Goal: Information Seeking & Learning: Find specific fact

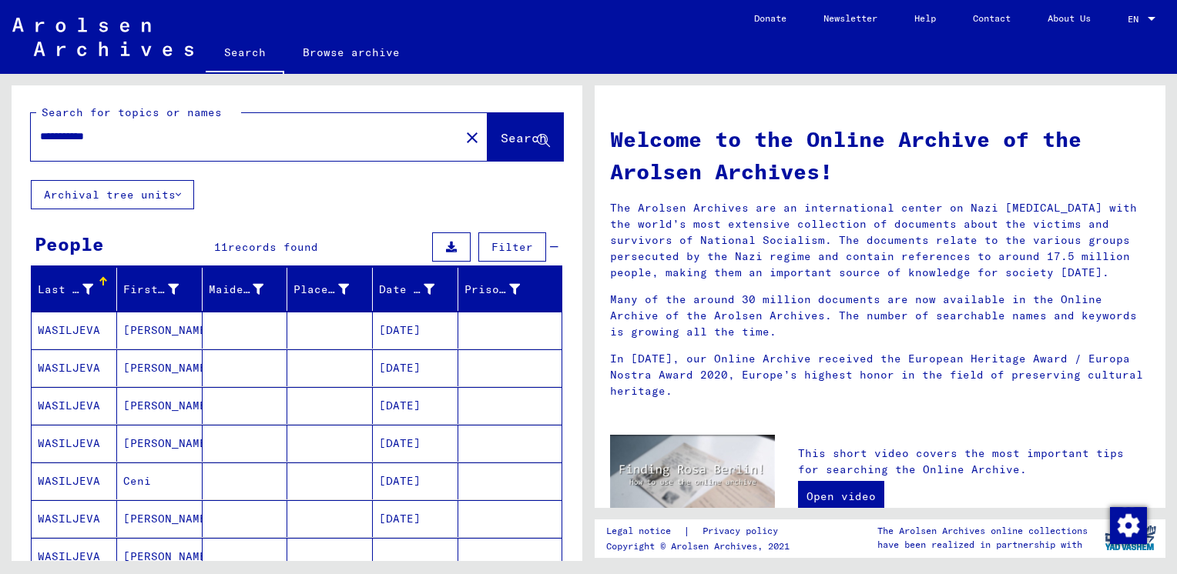
click at [105, 139] on input "*********" at bounding box center [240, 137] width 401 height 16
type input "*"
click at [500, 144] on span "Search" at bounding box center [523, 137] width 46 height 15
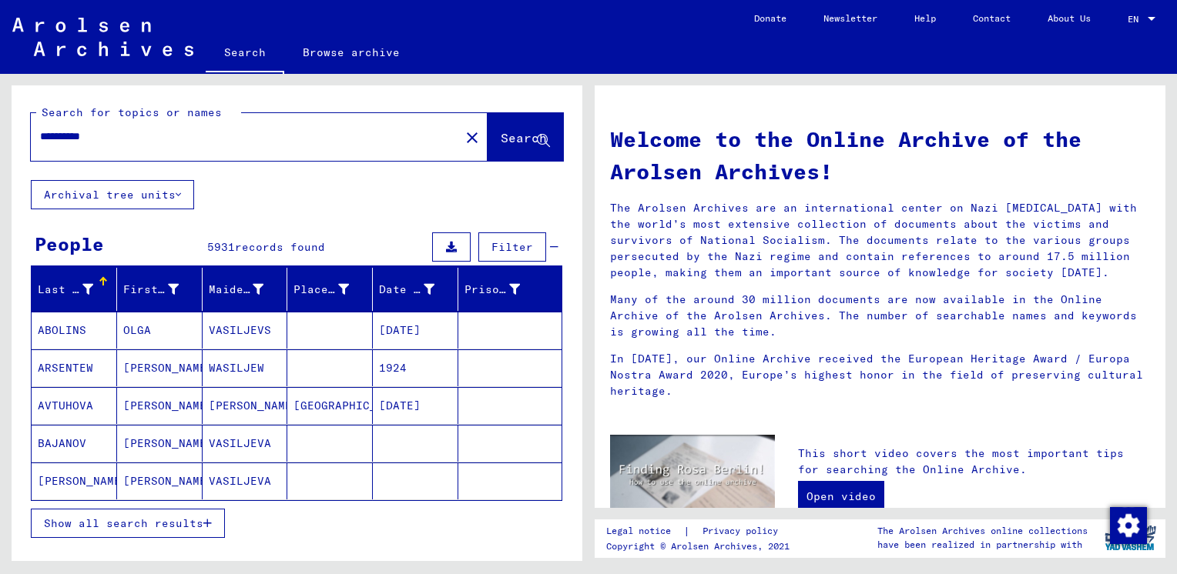
click at [102, 142] on input "*********" at bounding box center [240, 137] width 401 height 16
click at [500, 140] on span "Search" at bounding box center [523, 137] width 46 height 15
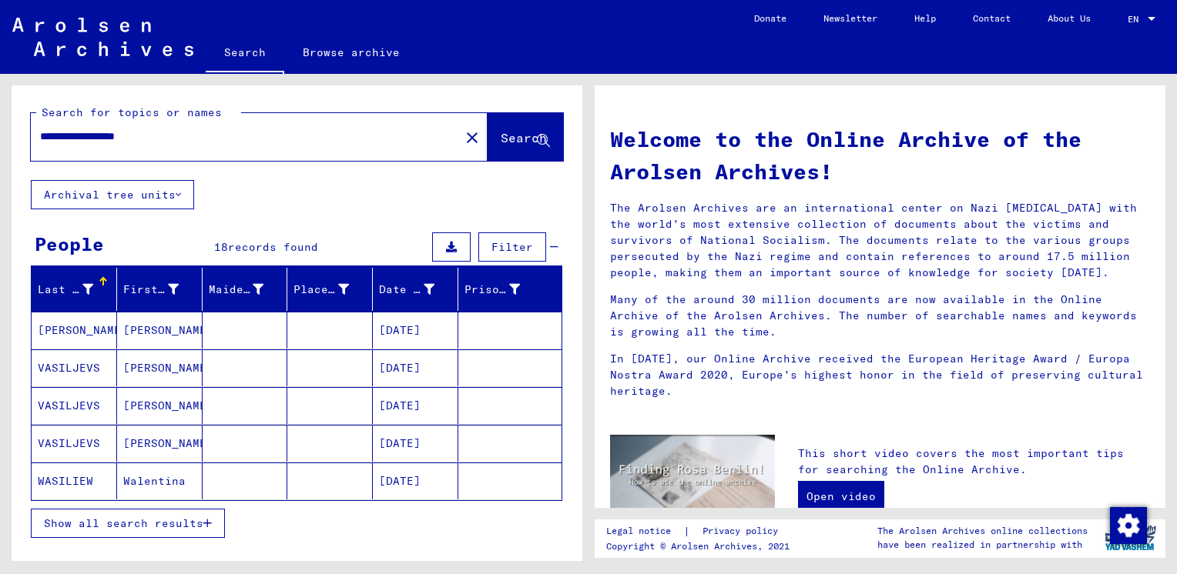
scroll to position [77, 0]
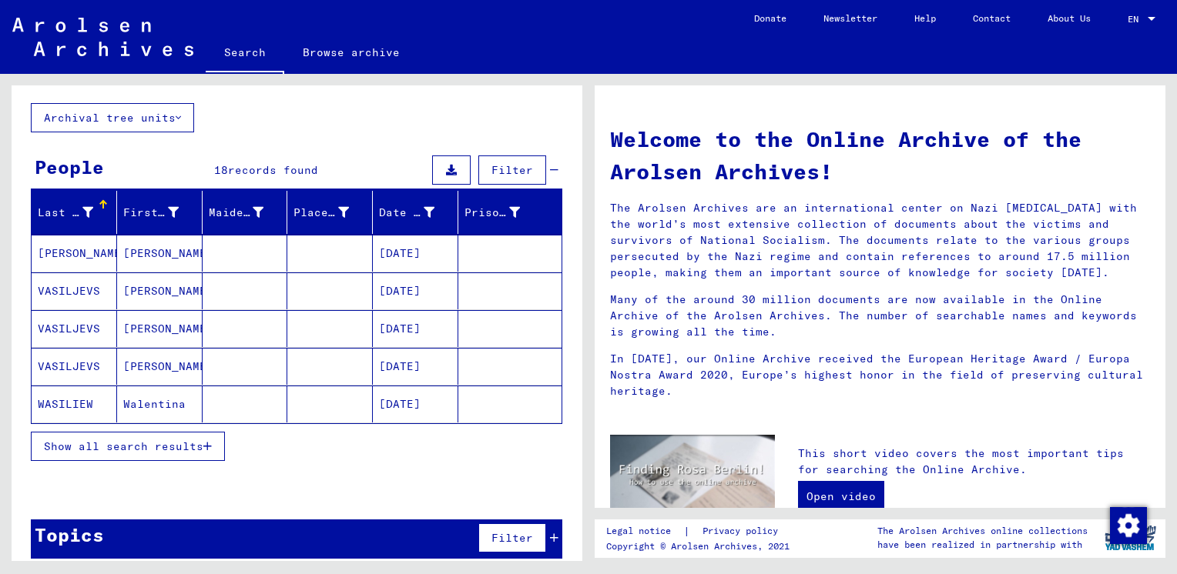
click at [206, 445] on icon "button" at bounding box center [207, 446] width 8 height 11
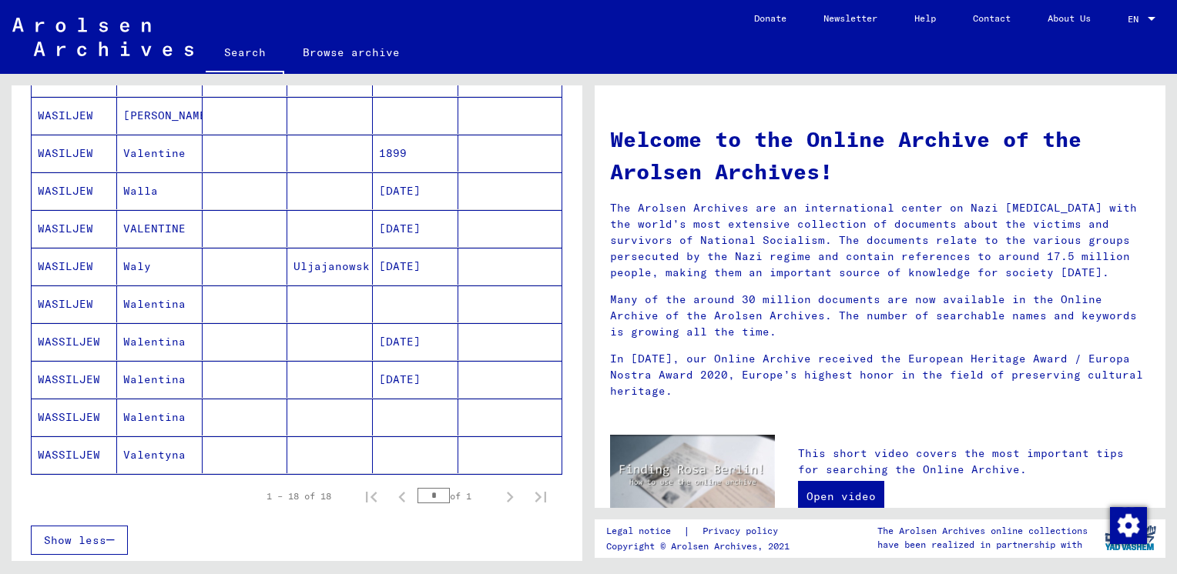
scroll to position [539, 0]
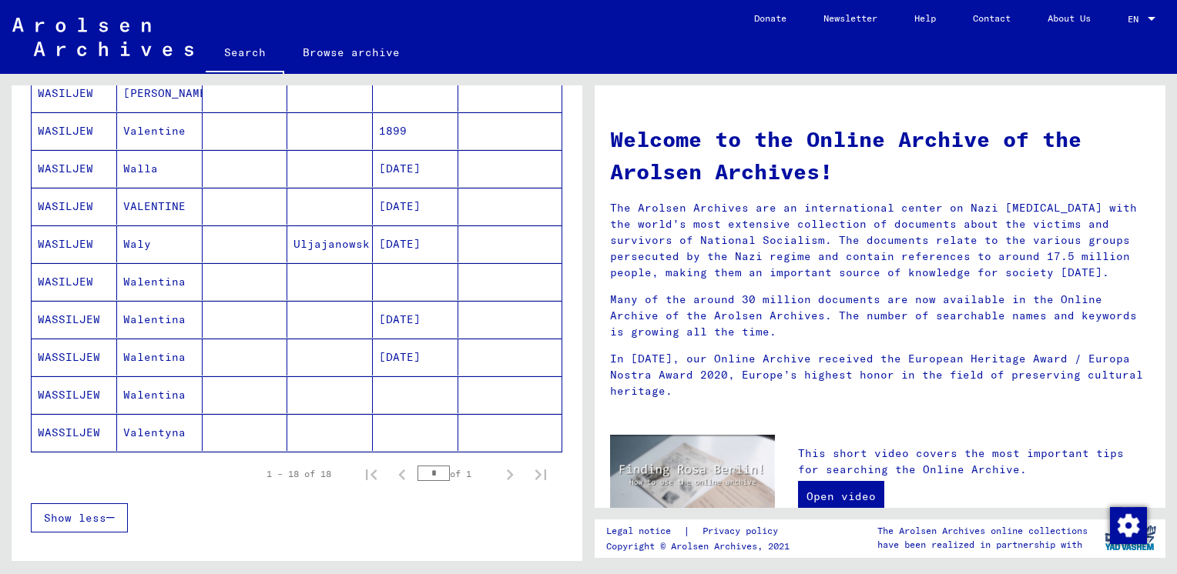
click at [173, 430] on mat-cell "Valentyna" at bounding box center [159, 432] width 85 height 37
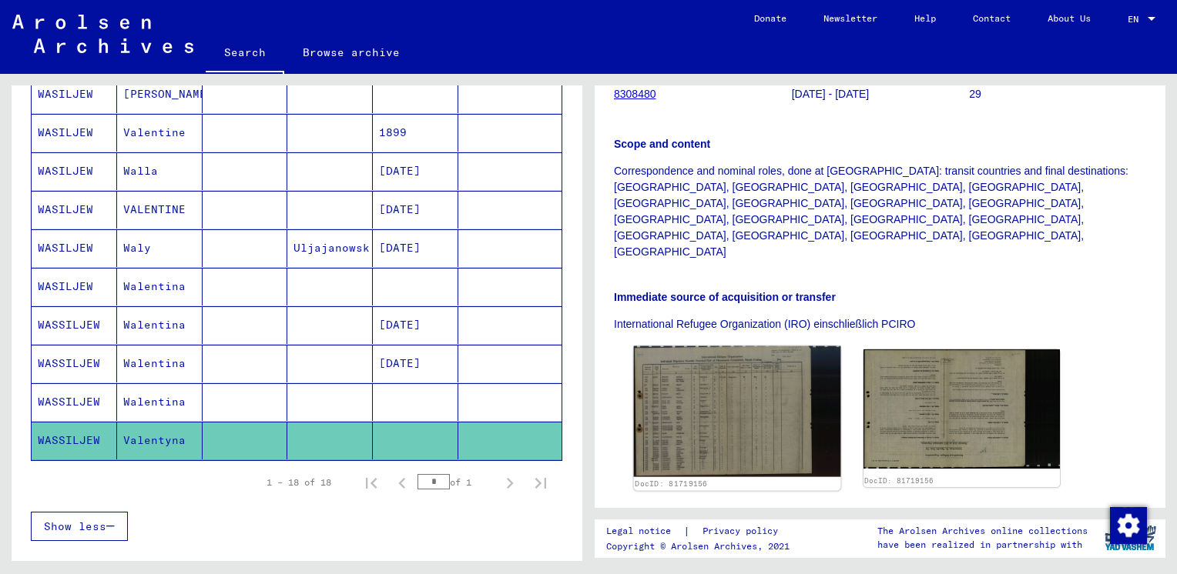
click at [692, 346] on img at bounding box center [737, 411] width 206 height 131
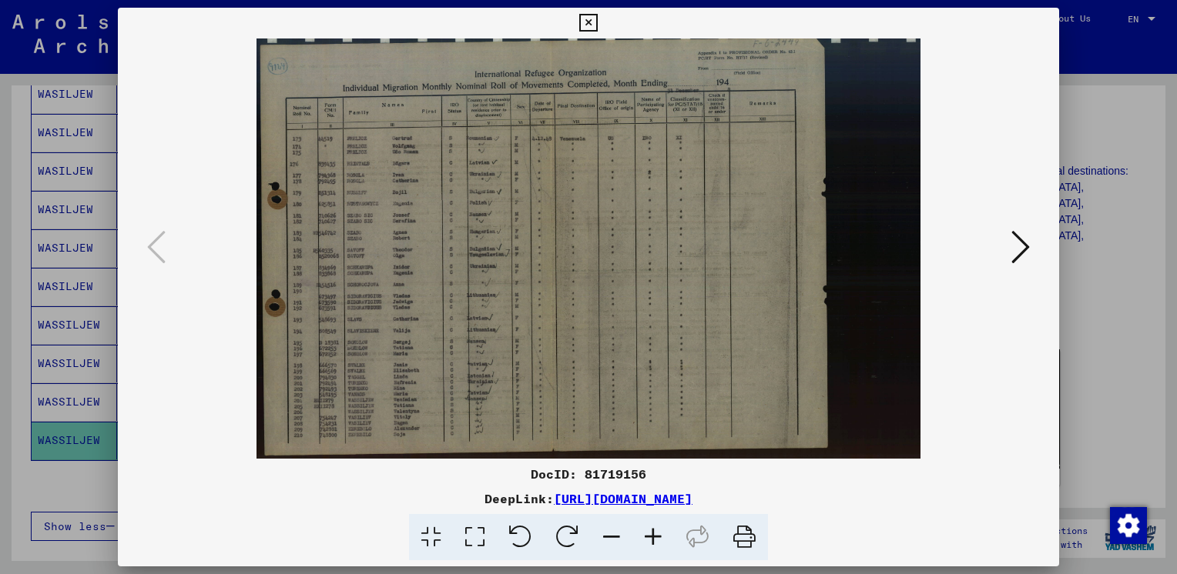
click at [649, 535] on icon at bounding box center [653, 537] width 42 height 47
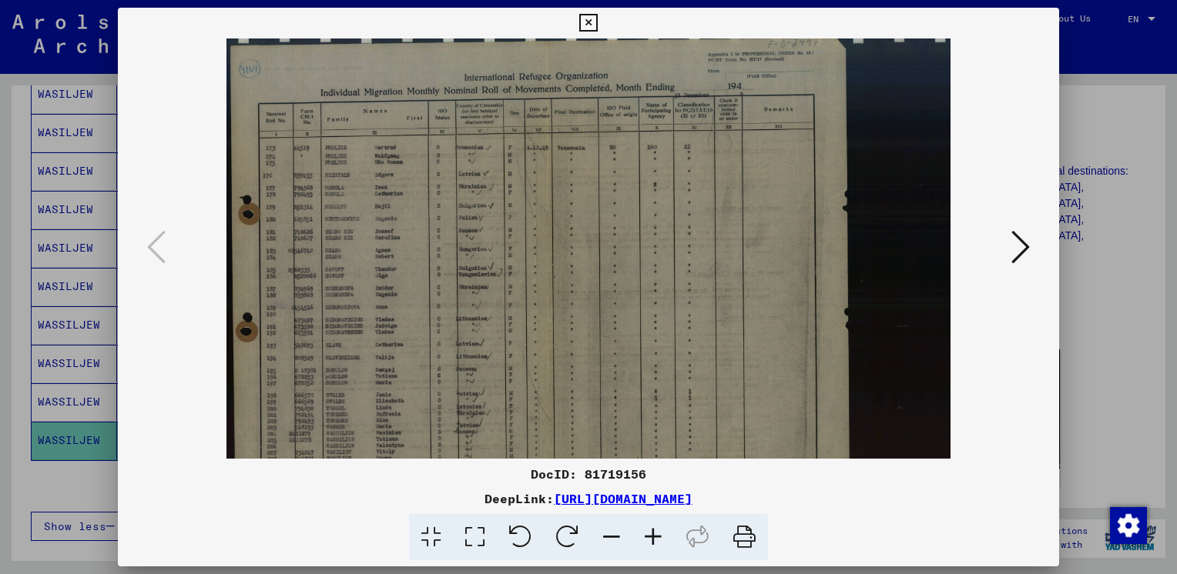
click at [649, 535] on icon at bounding box center [653, 537] width 42 height 47
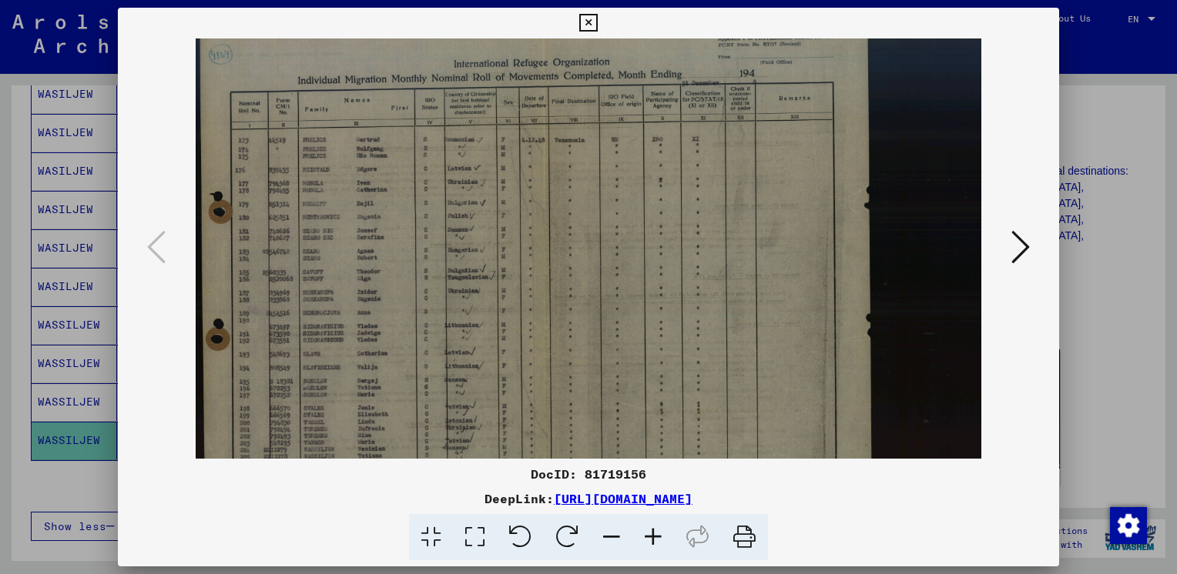
drag, startPoint x: 574, startPoint y: 356, endPoint x: 577, endPoint y: 312, distance: 44.8
click at [577, 312] on img at bounding box center [588, 270] width 785 height 497
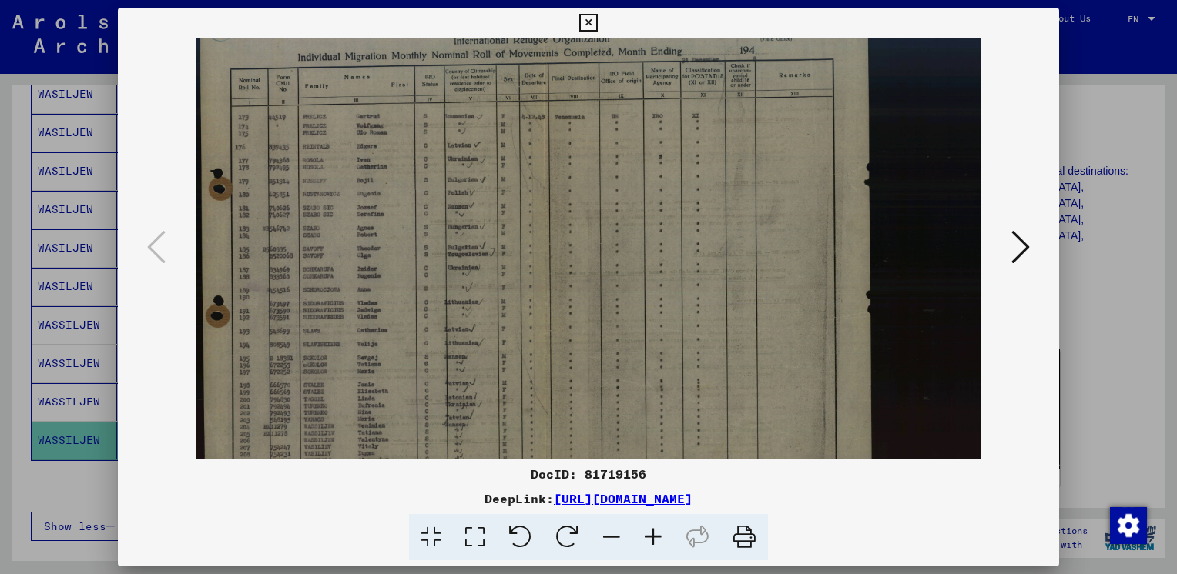
scroll to position [77, 0]
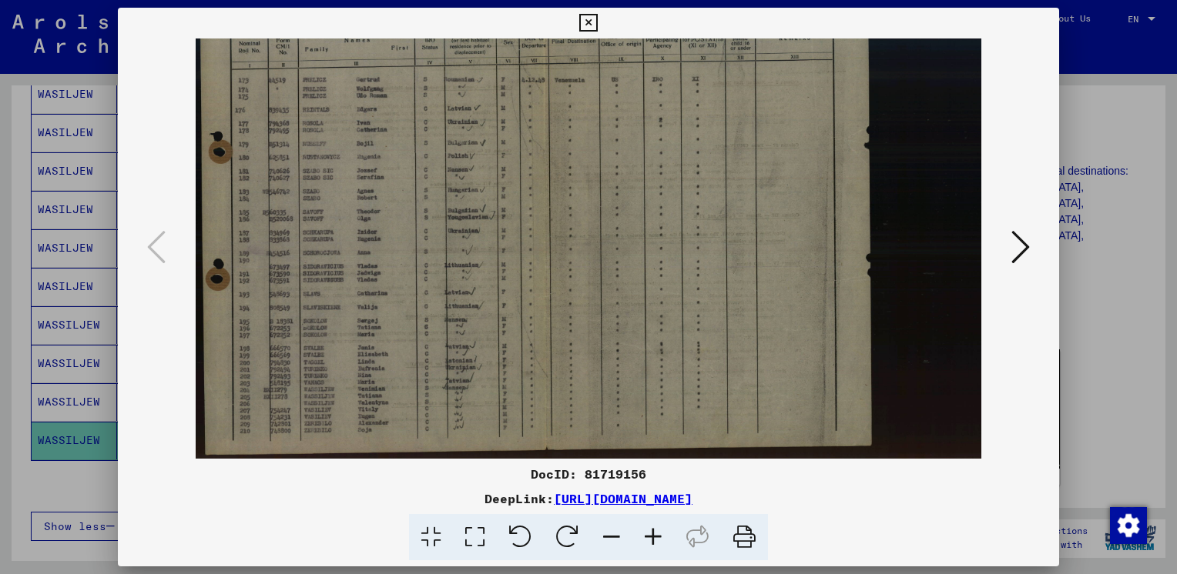
drag, startPoint x: 585, startPoint y: 379, endPoint x: 597, endPoint y: 311, distance: 68.7
click at [597, 313] on img at bounding box center [588, 210] width 785 height 497
click at [585, 20] on icon at bounding box center [588, 23] width 18 height 18
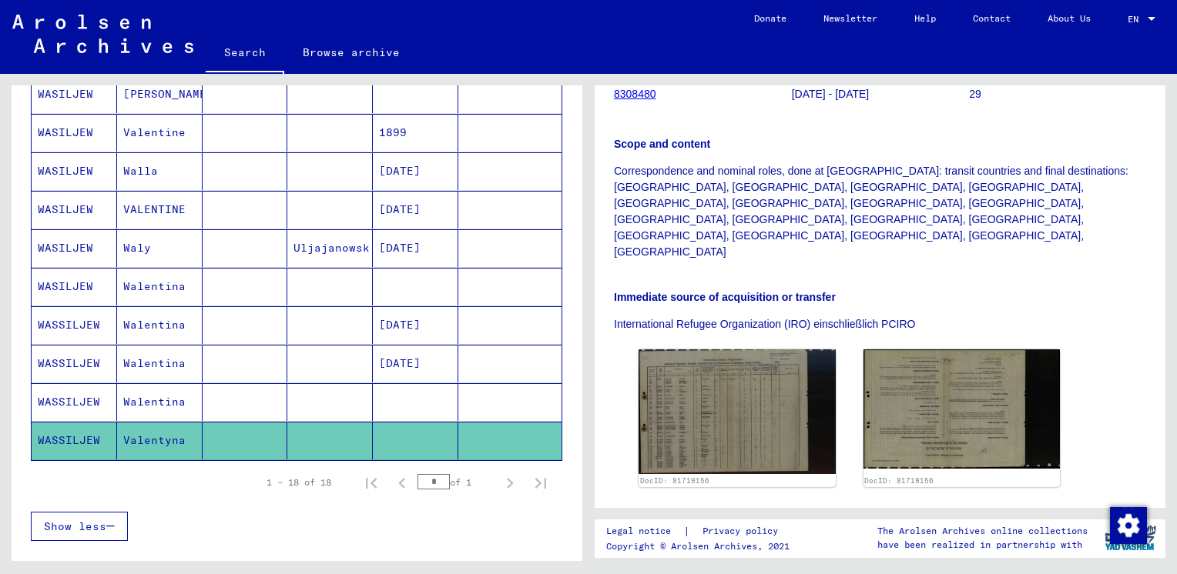
click at [169, 398] on mat-cell "Walentina" at bounding box center [159, 402] width 85 height 38
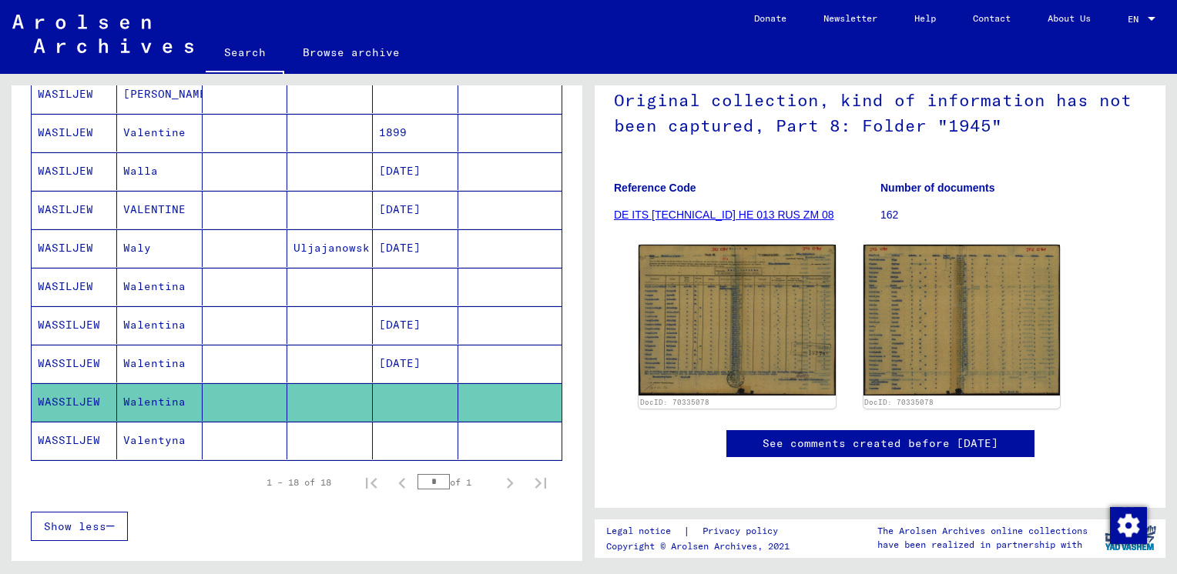
scroll to position [231, 0]
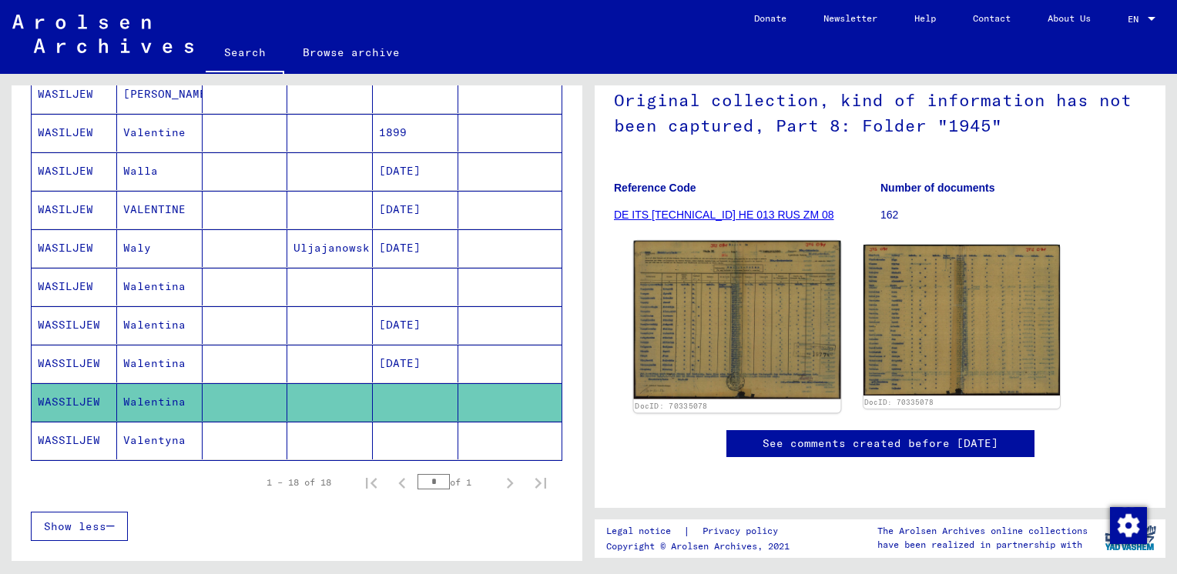
click at [701, 245] on img at bounding box center [737, 320] width 206 height 159
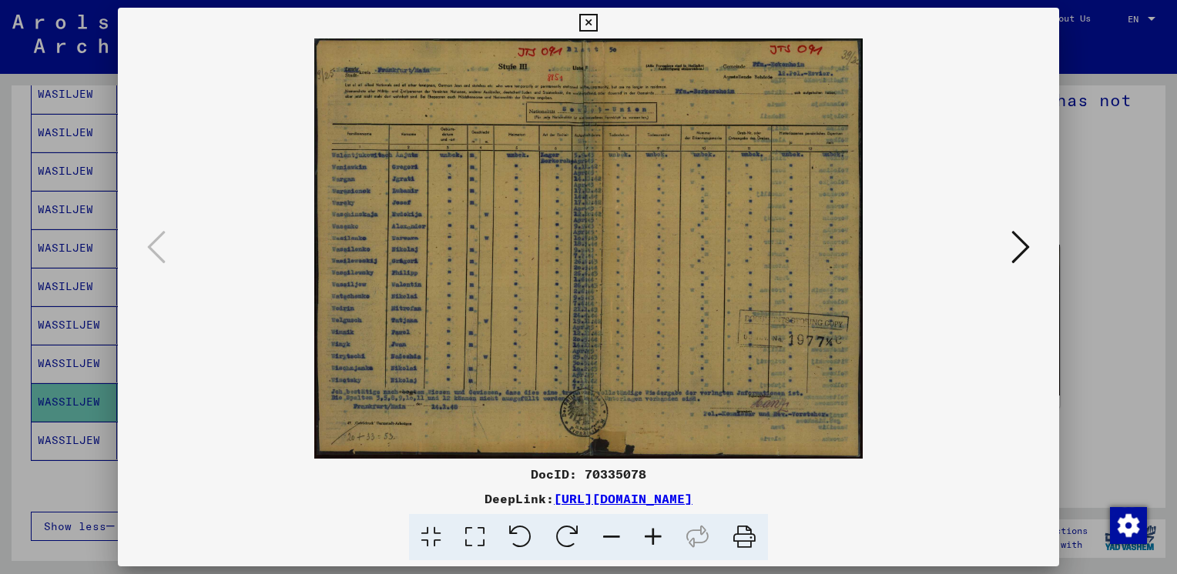
click at [586, 22] on icon at bounding box center [588, 23] width 18 height 18
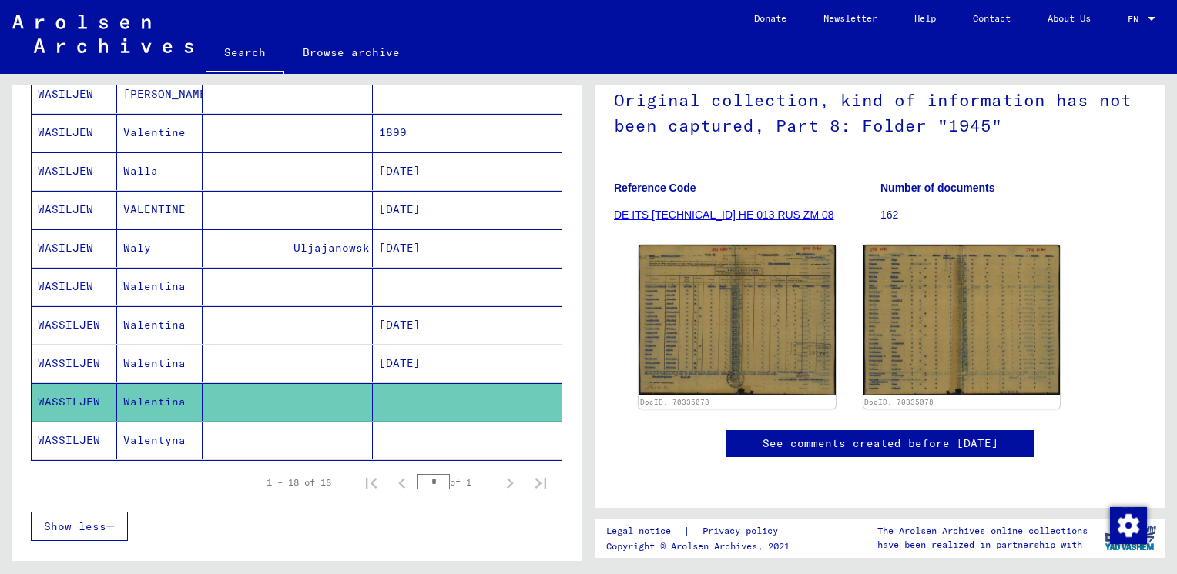
click at [156, 356] on mat-cell "Walentina" at bounding box center [159, 364] width 85 height 38
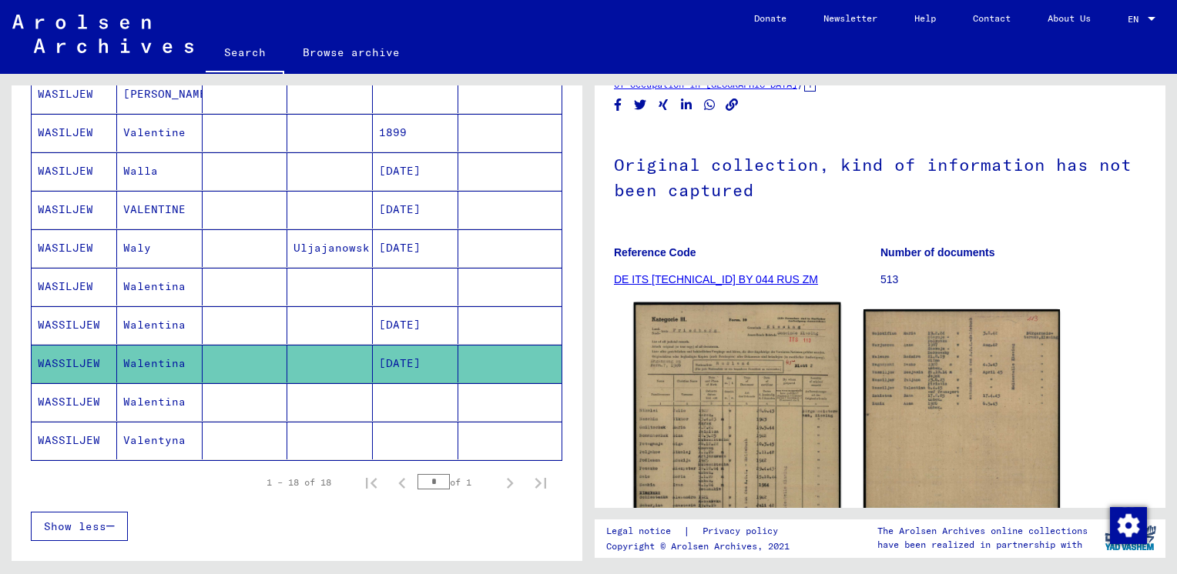
scroll to position [154, 0]
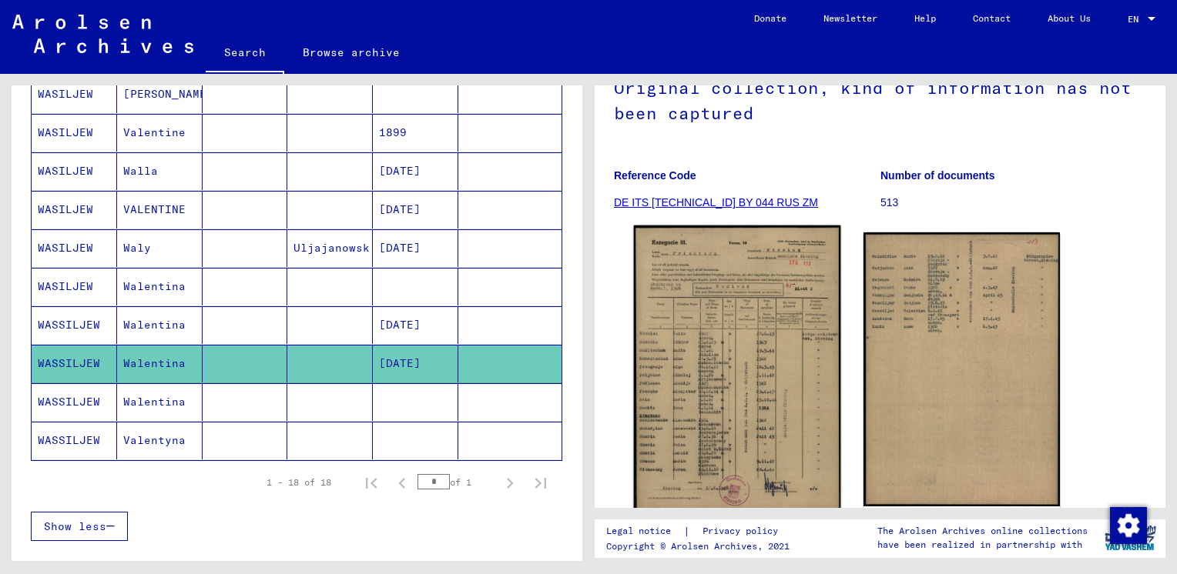
click at [696, 373] on img at bounding box center [737, 369] width 206 height 287
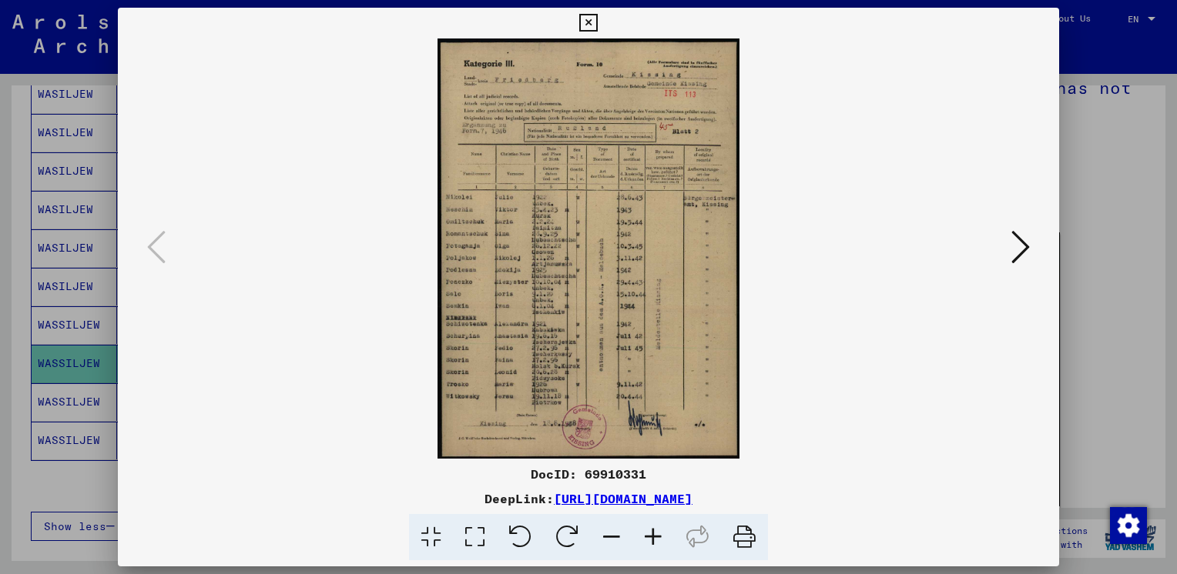
click at [1024, 248] on icon at bounding box center [1020, 247] width 18 height 37
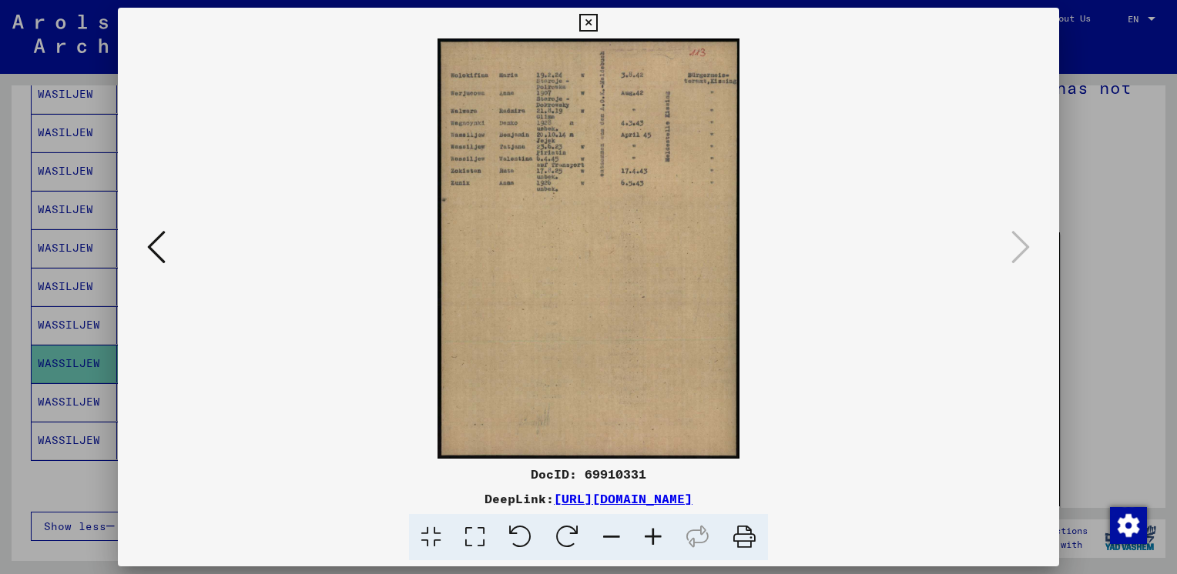
drag, startPoint x: 591, startPoint y: 17, endPoint x: 585, endPoint y: 24, distance: 9.3
click at [588, 20] on icon at bounding box center [588, 23] width 18 height 18
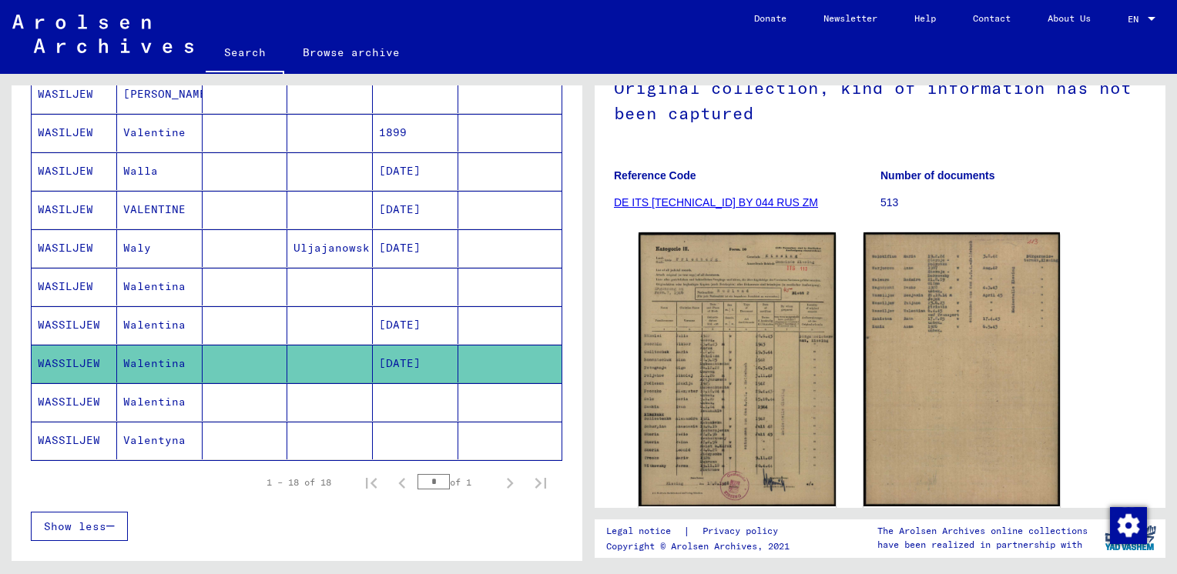
click at [147, 279] on mat-cell "Walentina" at bounding box center [159, 287] width 85 height 38
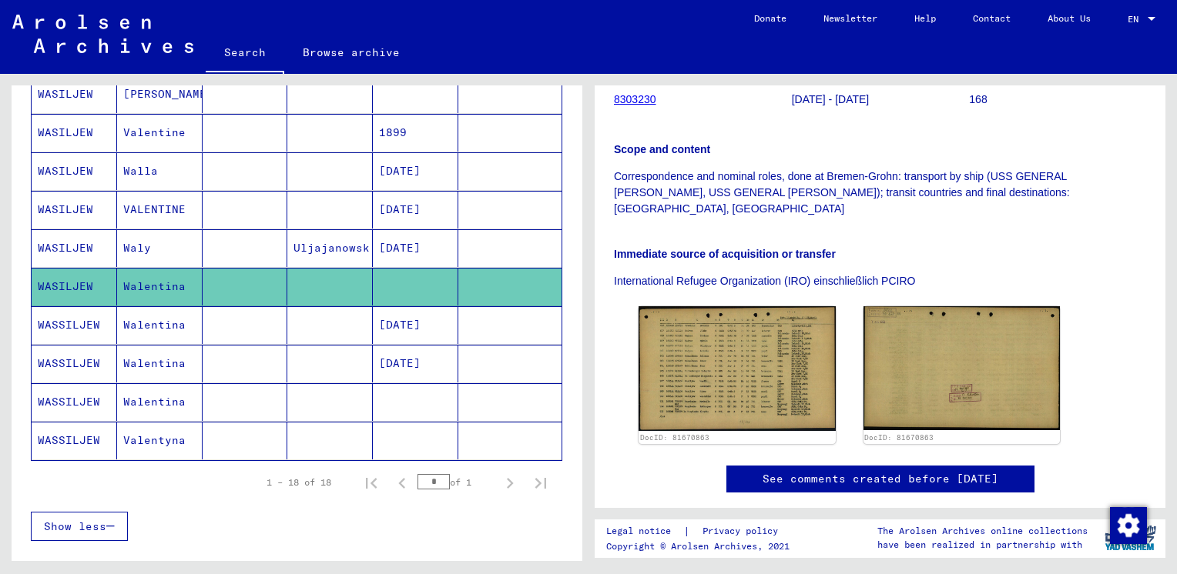
scroll to position [385, 0]
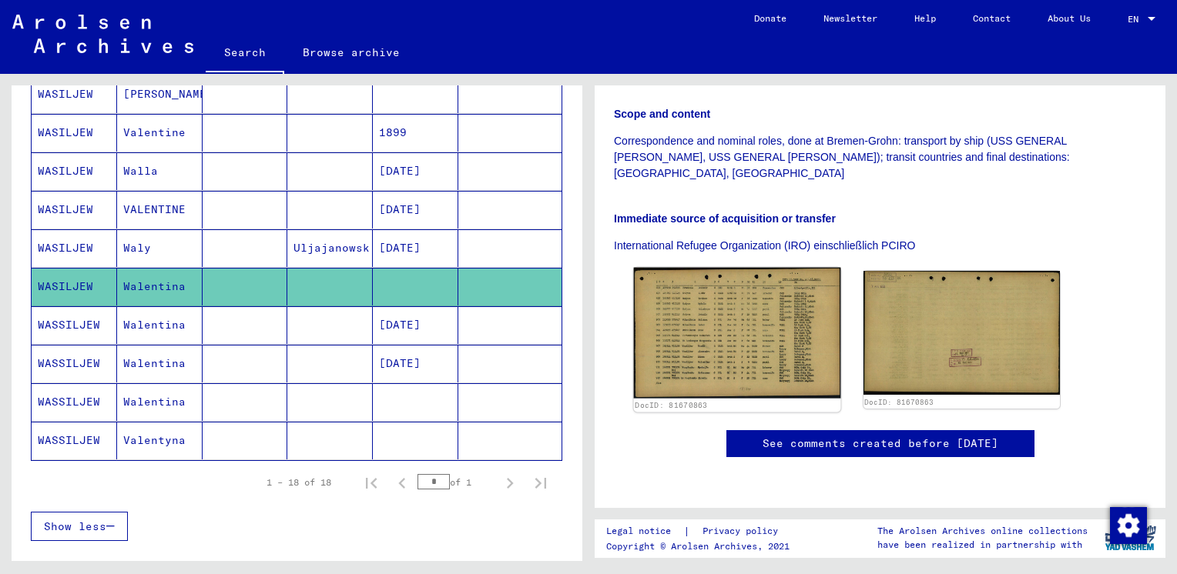
click at [736, 269] on img at bounding box center [737, 333] width 206 height 131
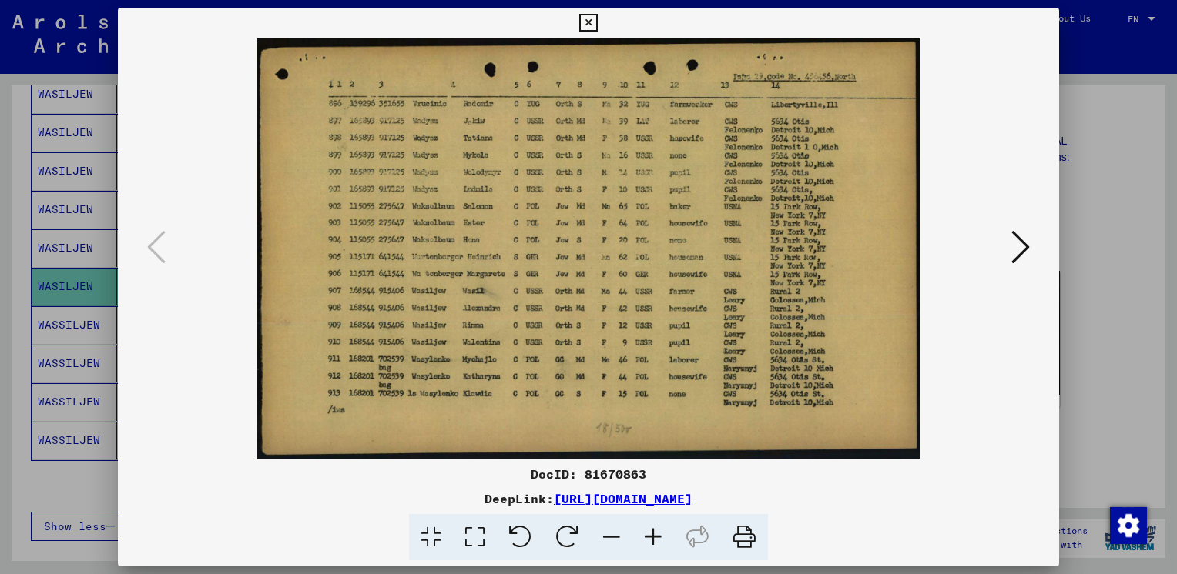
click at [587, 21] on icon at bounding box center [588, 23] width 18 height 18
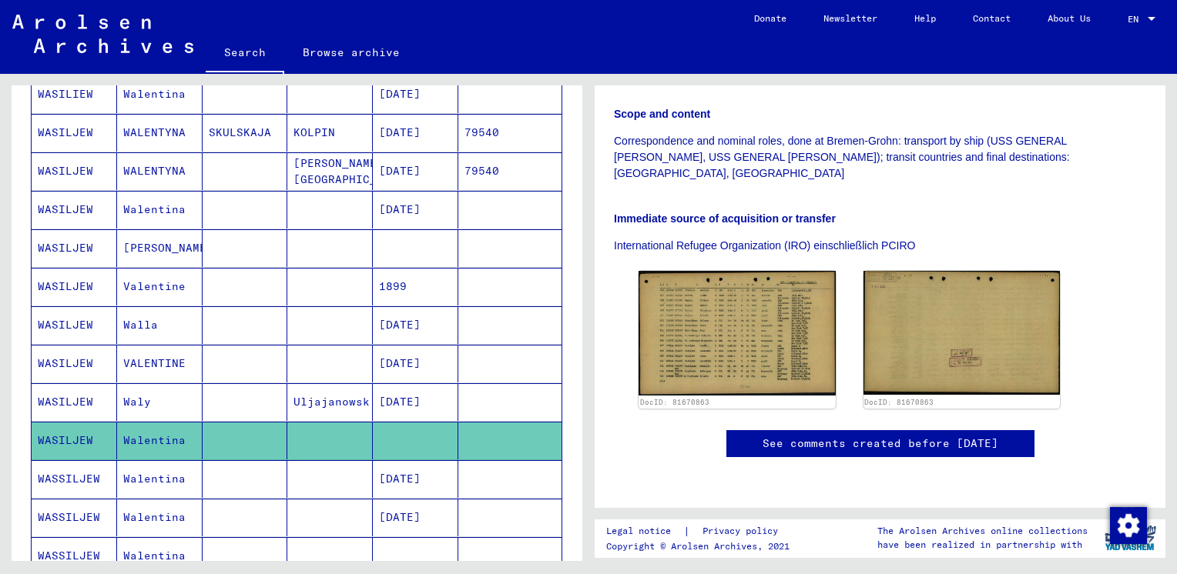
scroll to position [313, 0]
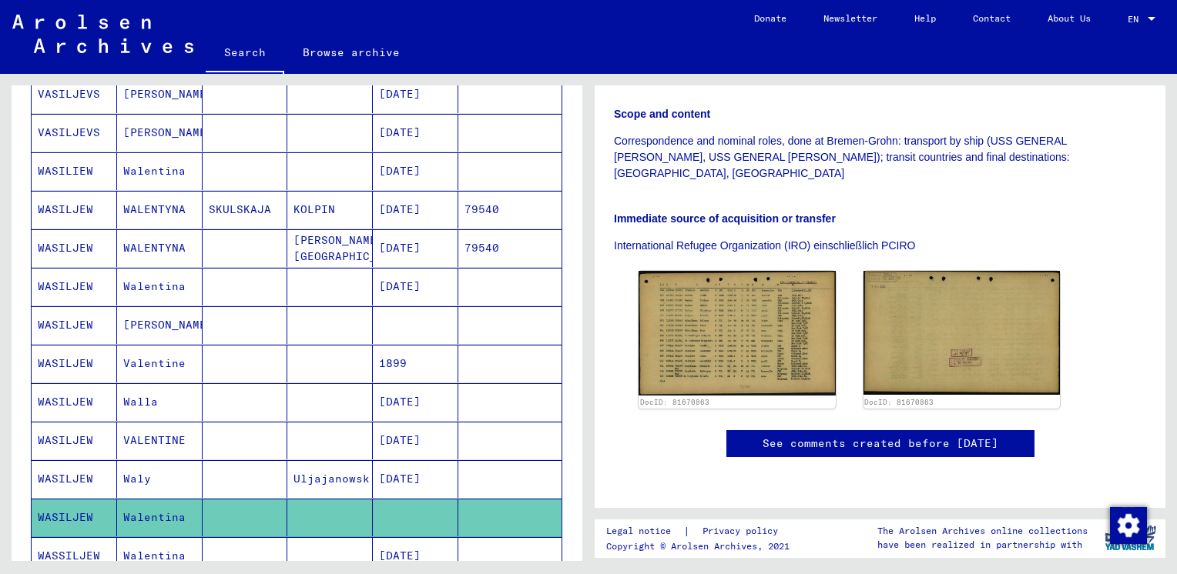
click at [154, 320] on mat-cell "[PERSON_NAME]" at bounding box center [159, 325] width 85 height 38
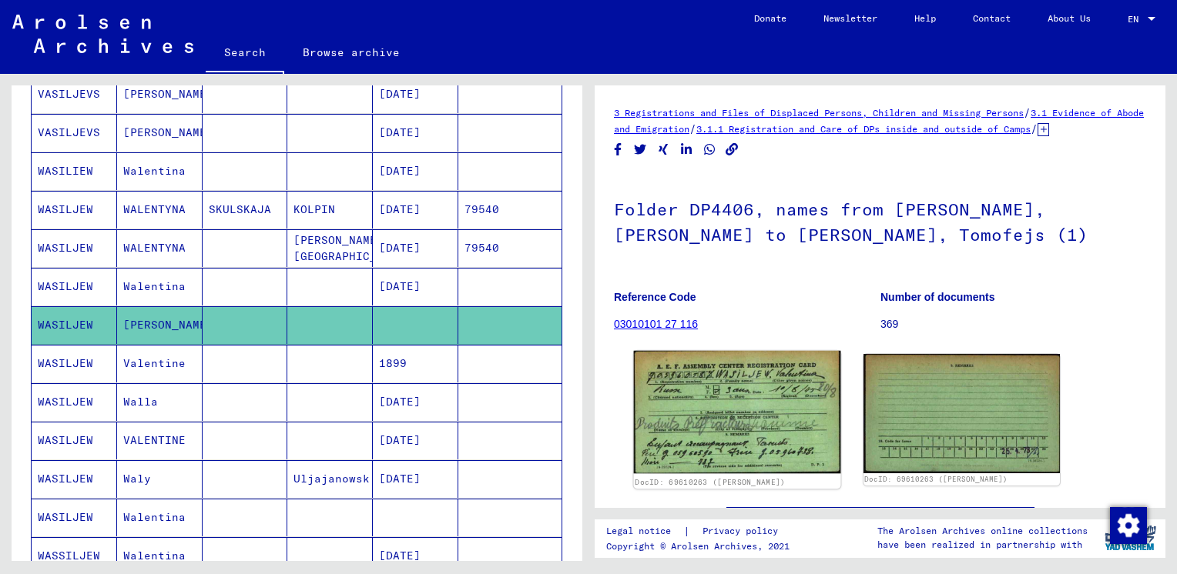
click at [746, 411] on img at bounding box center [737, 412] width 206 height 122
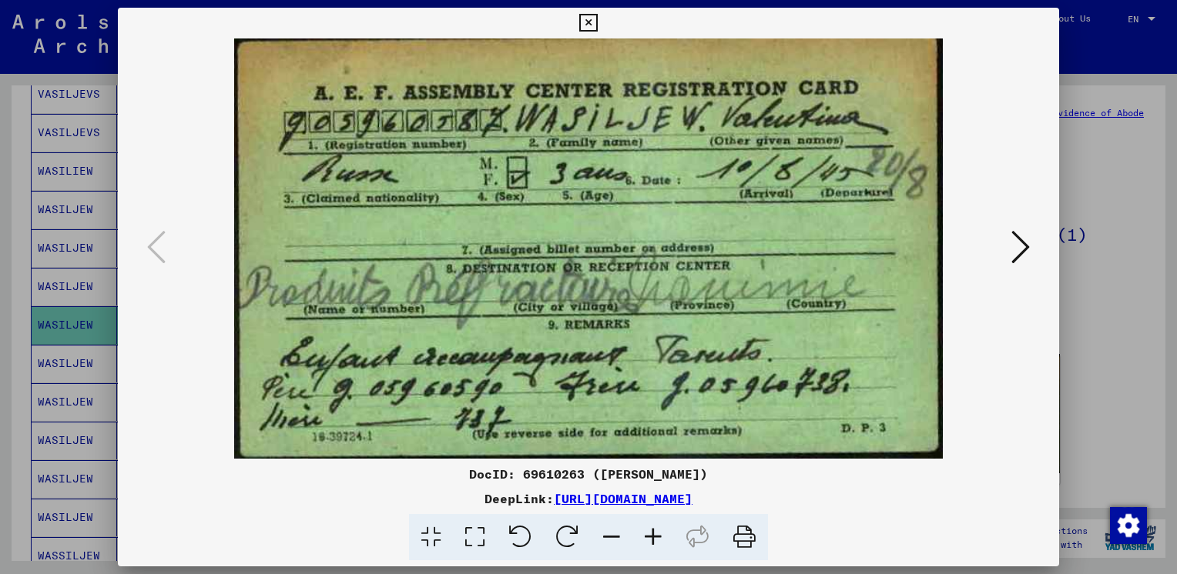
click at [1022, 246] on icon at bounding box center [1020, 247] width 18 height 37
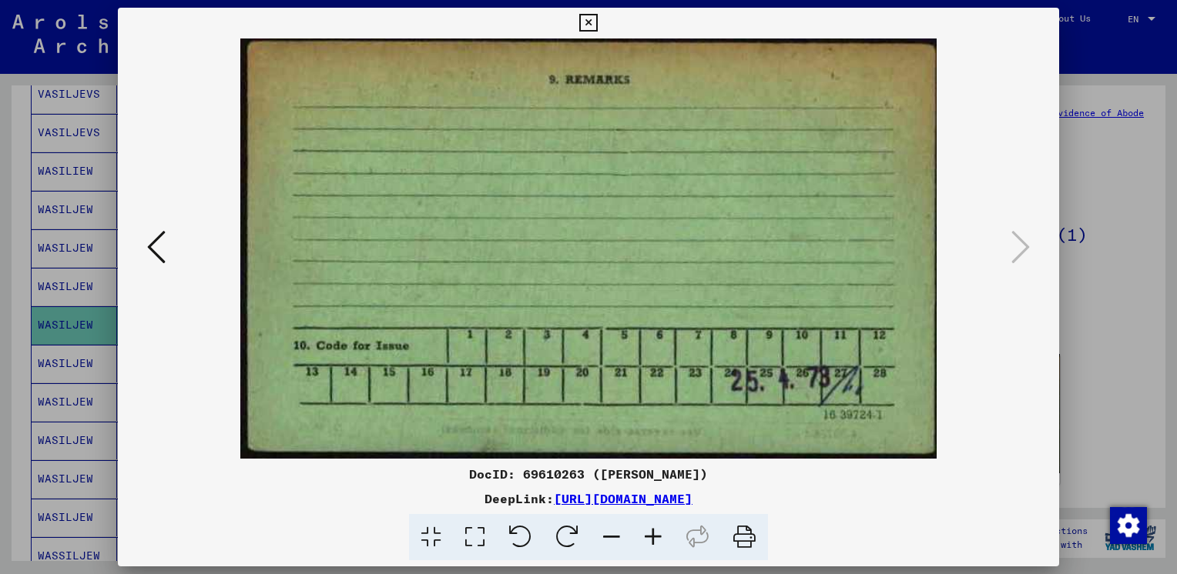
click at [585, 20] on icon at bounding box center [588, 23] width 18 height 18
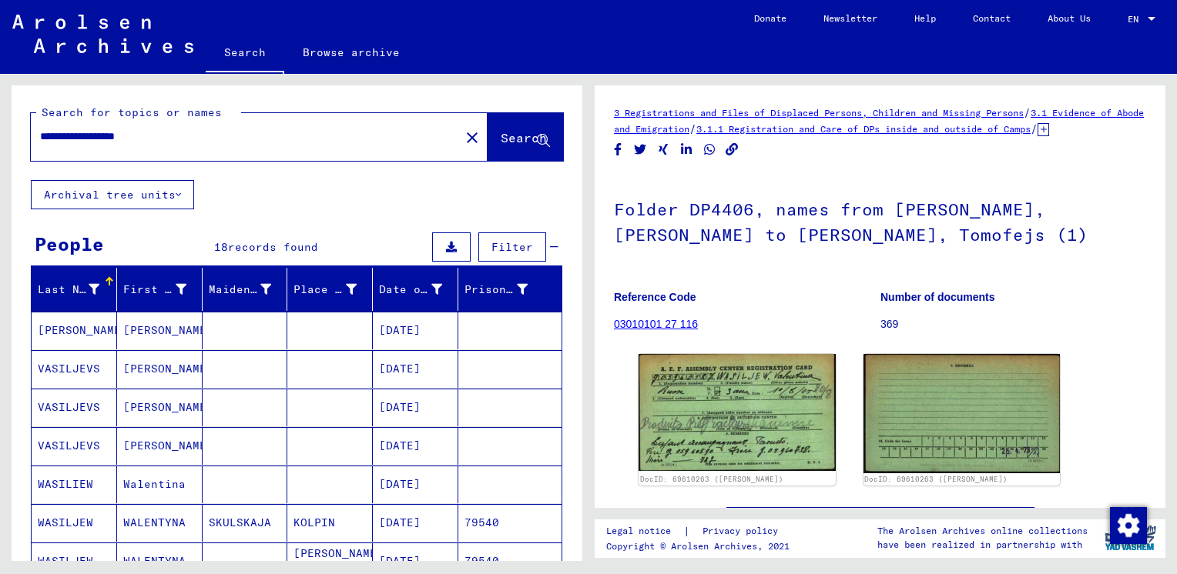
click at [94, 136] on input "**********" at bounding box center [245, 137] width 410 height 16
type input "**********"
click at [500, 137] on span "Search" at bounding box center [523, 137] width 46 height 15
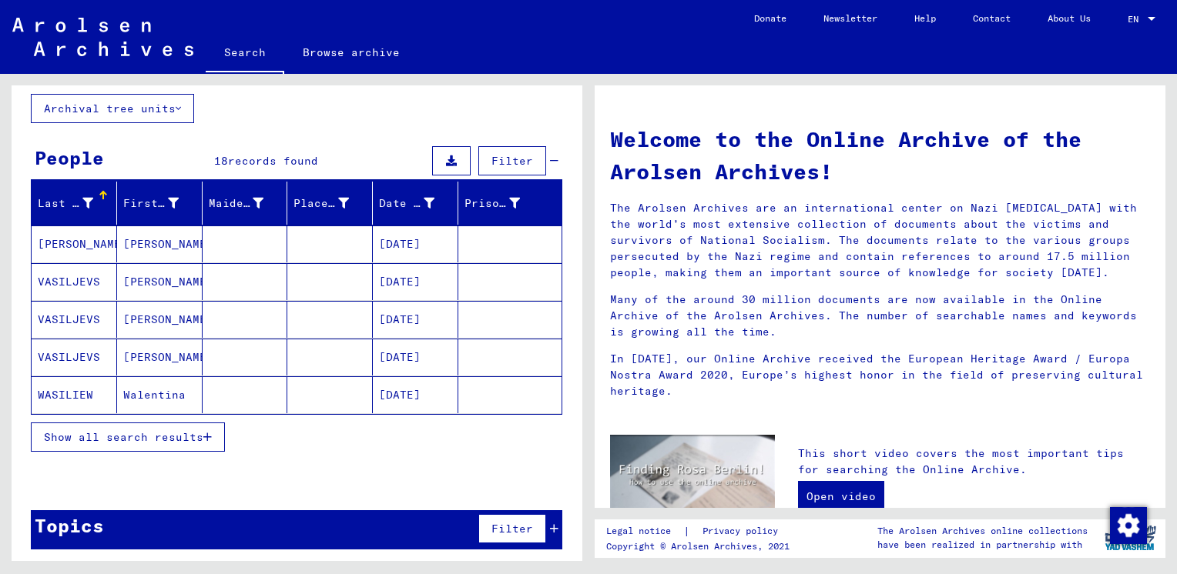
scroll to position [86, 0]
click at [207, 433] on icon "button" at bounding box center [207, 437] width 8 height 11
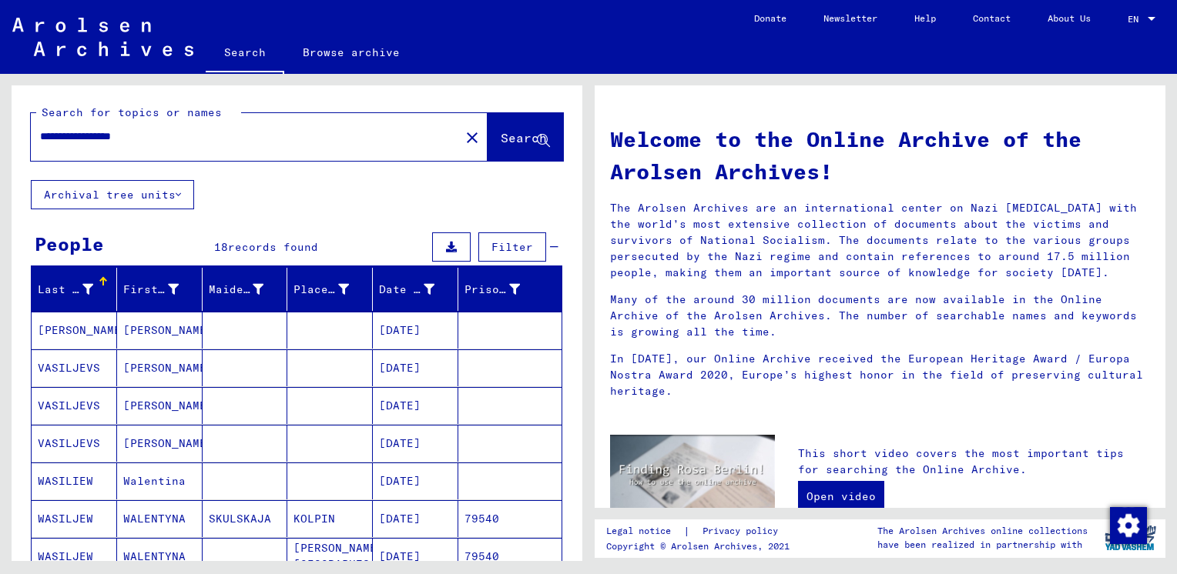
scroll to position [0, 0]
